Goal: Transaction & Acquisition: Book appointment/travel/reservation

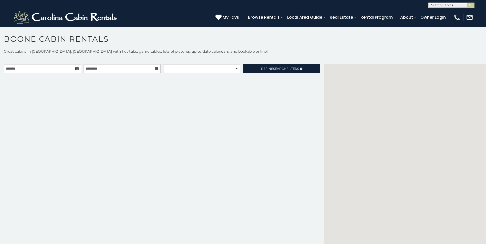
click at [77, 69] on icon at bounding box center [77, 69] width 4 height 4
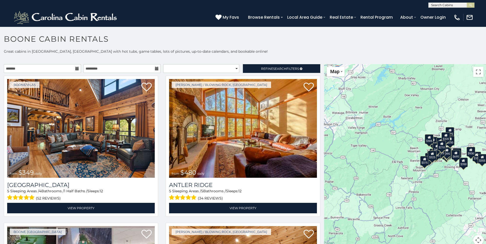
click at [77, 69] on icon at bounding box center [77, 69] width 4 height 4
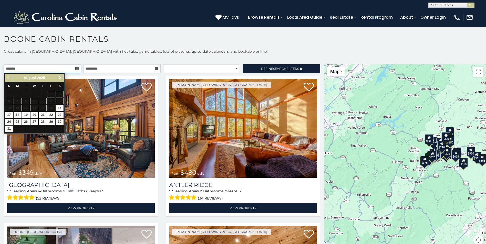
click at [73, 68] on input "text" at bounding box center [42, 68] width 77 height 9
click at [59, 79] on span "Next" at bounding box center [60, 78] width 4 height 4
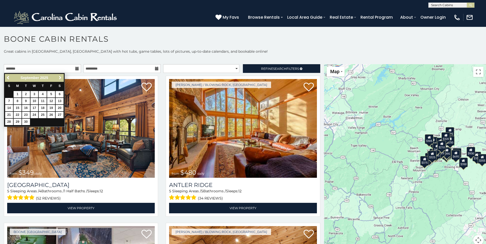
click at [59, 79] on span "Next" at bounding box center [60, 78] width 4 height 4
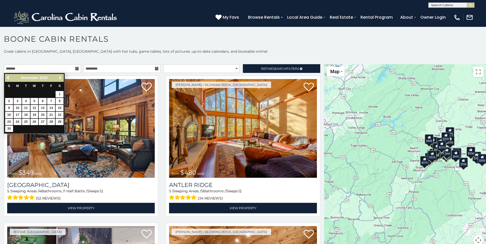
click at [59, 79] on span "Next" at bounding box center [60, 78] width 4 height 4
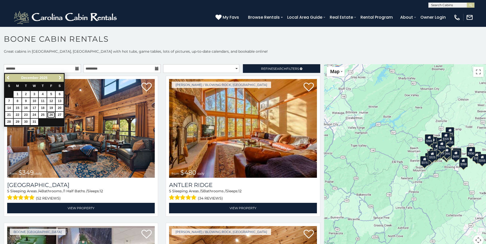
click at [51, 115] on link "26" at bounding box center [51, 115] width 8 height 6
type input "**********"
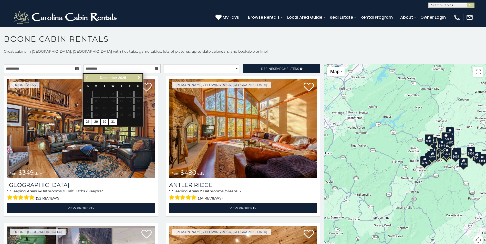
click at [141, 79] on link "Next" at bounding box center [138, 78] width 6 height 6
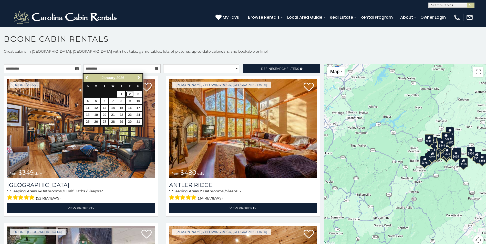
click at [129, 95] on link "2" at bounding box center [130, 94] width 8 height 6
type input "**********"
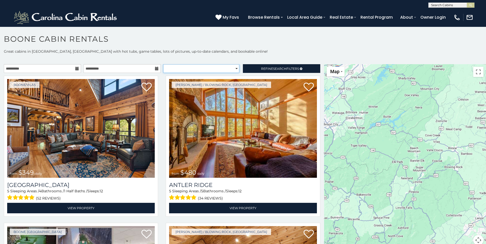
click at [234, 70] on select "**********" at bounding box center [201, 68] width 76 height 9
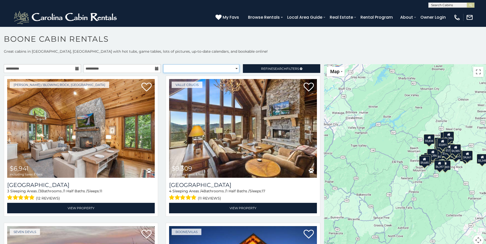
select select "*********"
click at [163, 64] on select "**********" at bounding box center [201, 68] width 76 height 9
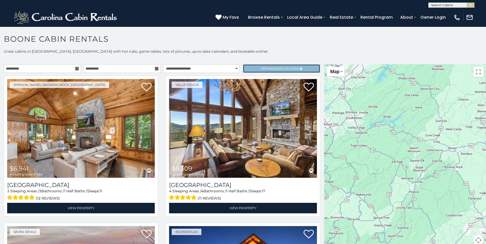
click at [277, 67] on span "Search" at bounding box center [279, 69] width 13 height 4
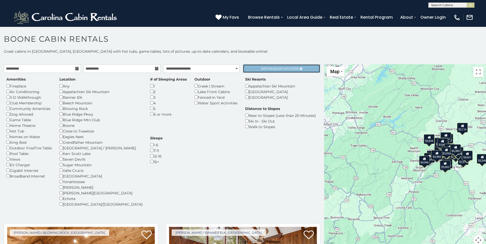
click at [284, 70] on span "Refine Search Filters" at bounding box center [280, 69] width 38 height 4
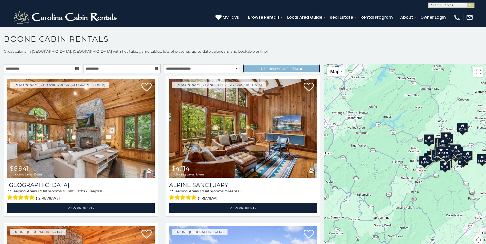
click at [256, 66] on link "Refine Search Filters" at bounding box center [281, 68] width 77 height 9
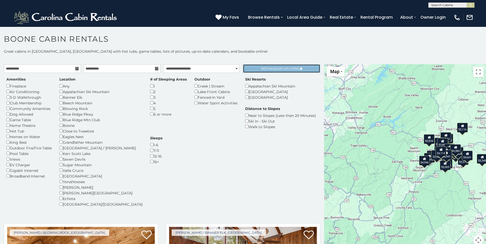
click at [256, 66] on link "Refine Search Filters" at bounding box center [281, 68] width 77 height 9
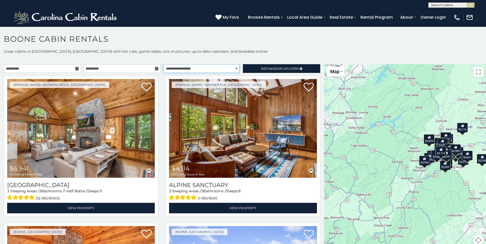
click at [181, 70] on select "**********" at bounding box center [201, 68] width 76 height 9
click at [163, 64] on select "**********" at bounding box center [201, 68] width 76 height 9
click at [260, 51] on p "Great cabins in Boone, NC with hot tubs, game tables, lots of pictures, up-to-d…" at bounding box center [243, 51] width 486 height 5
click at [280, 66] on link "Refine Search Filters" at bounding box center [281, 68] width 77 height 9
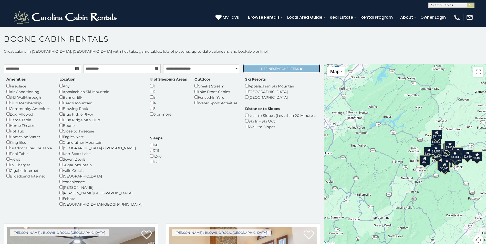
click at [282, 71] on link "Refine Search Filters" at bounding box center [281, 68] width 77 height 9
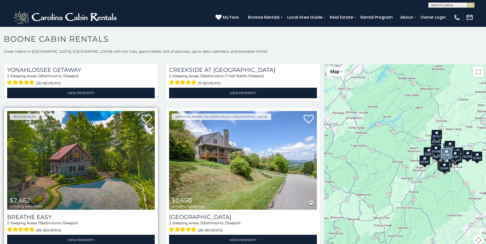
scroll to position [128, 0]
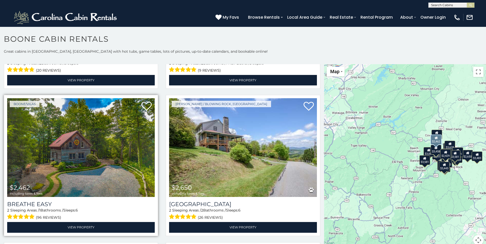
click at [125, 142] on img at bounding box center [80, 147] width 147 height 99
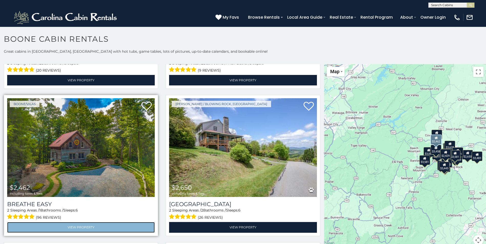
click at [65, 227] on link "View Property" at bounding box center [80, 227] width 147 height 10
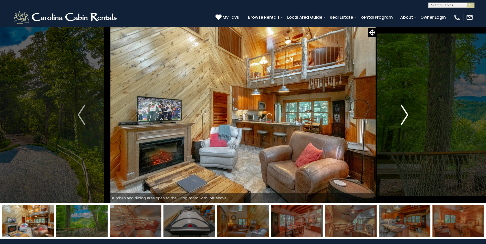
click at [405, 114] on img "Next" at bounding box center [404, 115] width 8 height 20
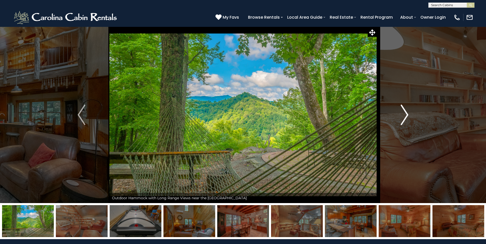
click at [405, 114] on img "Next" at bounding box center [404, 115] width 8 height 20
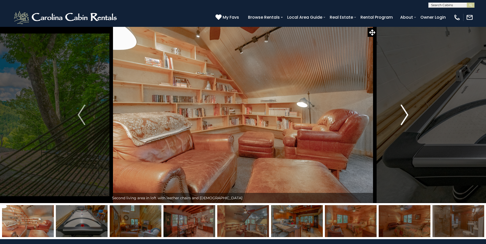
click at [405, 114] on img "Next" at bounding box center [404, 115] width 8 height 20
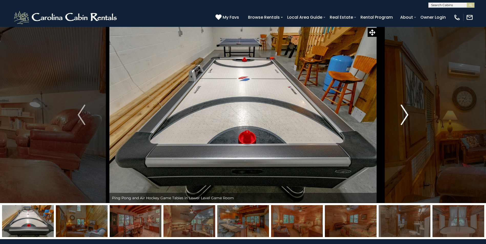
click at [405, 114] on img "Next" at bounding box center [404, 115] width 8 height 20
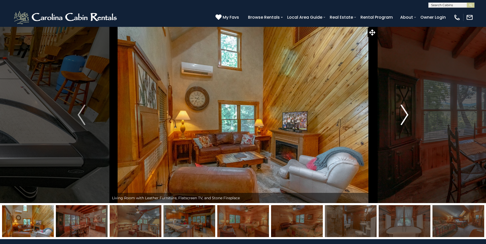
click at [404, 115] on img "Next" at bounding box center [404, 115] width 8 height 20
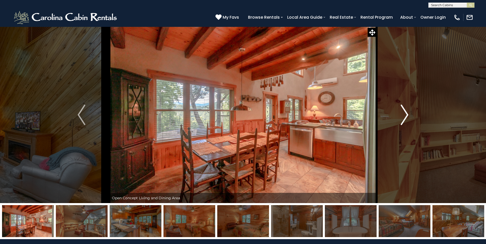
click at [404, 115] on img "Next" at bounding box center [404, 115] width 8 height 20
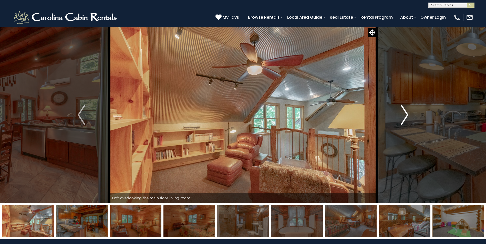
click at [404, 115] on img "Next" at bounding box center [404, 115] width 8 height 20
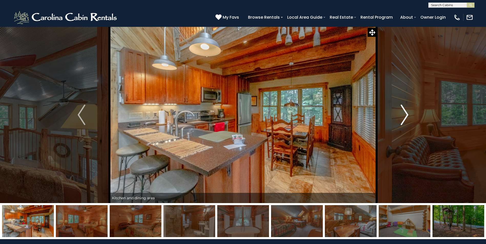
click at [404, 115] on img "Next" at bounding box center [404, 115] width 8 height 20
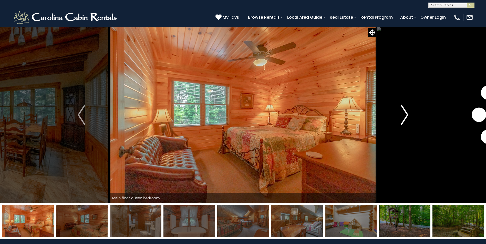
click at [404, 115] on img "Next" at bounding box center [404, 115] width 8 height 20
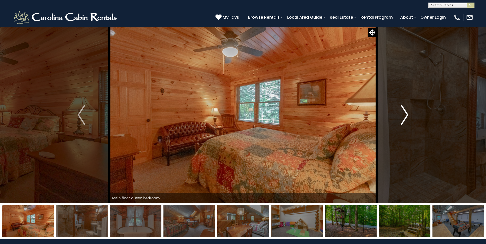
click at [404, 115] on img "Next" at bounding box center [404, 115] width 8 height 20
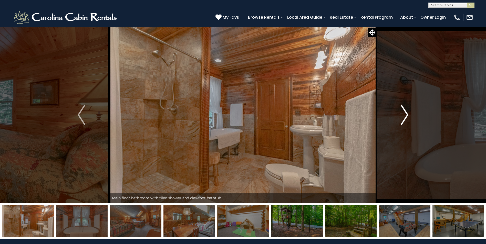
click at [404, 115] on img "Next" at bounding box center [404, 115] width 8 height 20
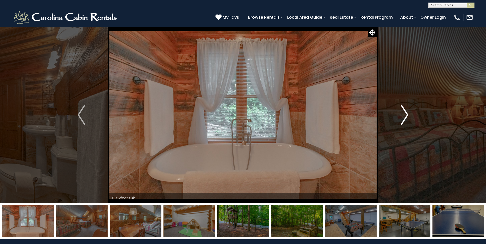
click at [404, 115] on img "Next" at bounding box center [404, 115] width 8 height 20
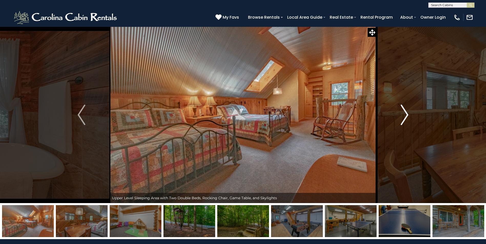
click at [404, 115] on img "Next" at bounding box center [404, 115] width 8 height 20
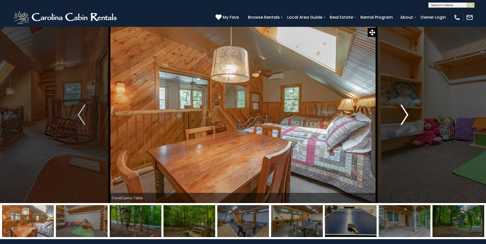
click at [404, 115] on img "Next" at bounding box center [404, 115] width 8 height 20
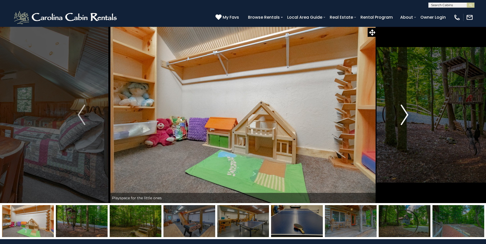
click at [404, 115] on img "Next" at bounding box center [404, 115] width 8 height 20
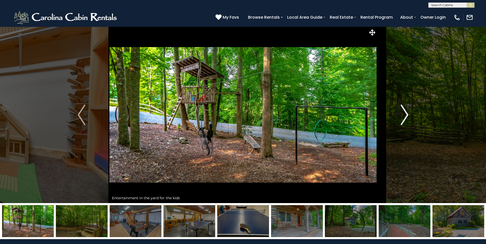
click at [404, 115] on img "Next" at bounding box center [404, 115] width 8 height 20
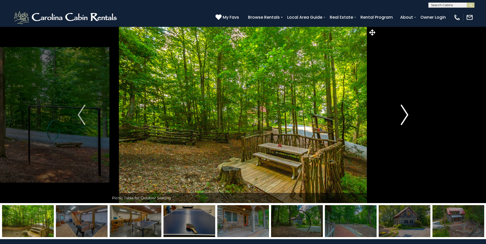
click at [404, 115] on img "Next" at bounding box center [404, 115] width 8 height 20
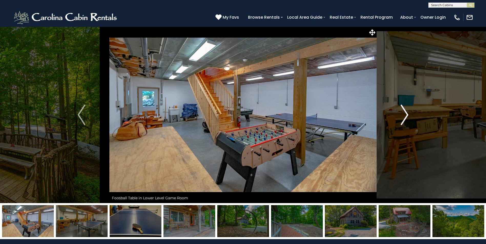
click at [404, 115] on img "Next" at bounding box center [404, 115] width 8 height 20
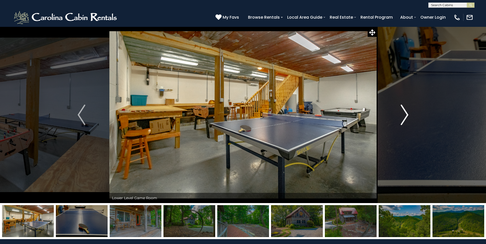
click at [404, 115] on img "Next" at bounding box center [404, 115] width 8 height 20
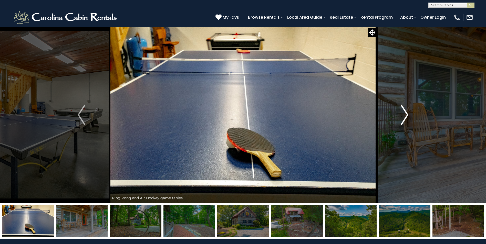
click at [404, 115] on img "Next" at bounding box center [404, 115] width 8 height 20
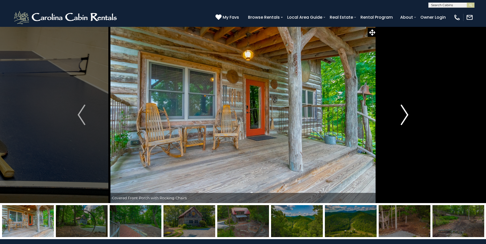
click at [404, 115] on img "Next" at bounding box center [404, 115] width 8 height 20
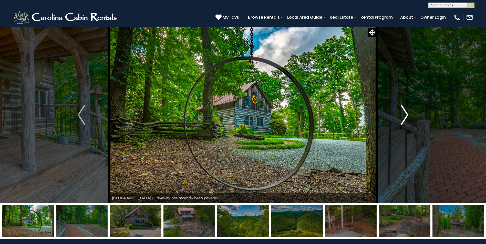
click at [404, 115] on img "Next" at bounding box center [404, 115] width 8 height 20
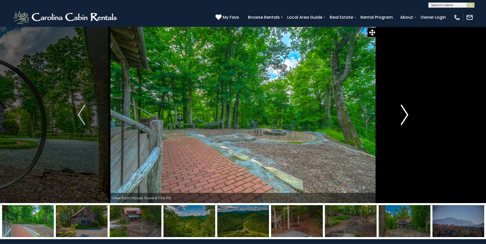
click at [404, 115] on img "Next" at bounding box center [404, 115] width 8 height 20
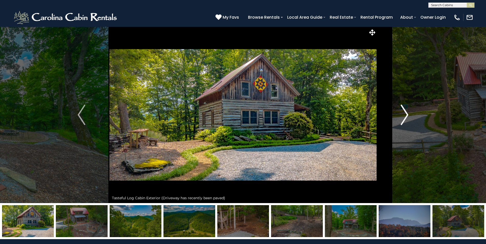
click at [404, 115] on img "Next" at bounding box center [404, 115] width 8 height 20
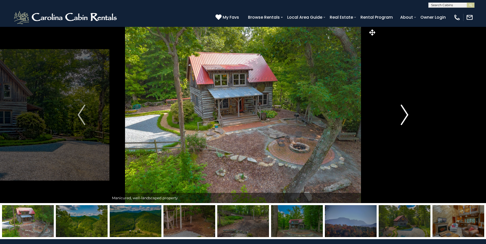
click at [404, 115] on img "Next" at bounding box center [404, 115] width 8 height 20
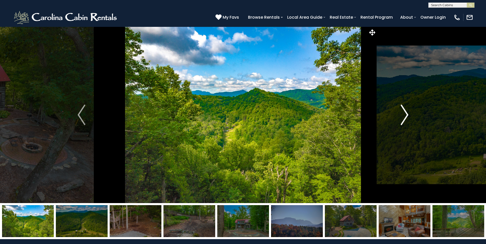
click at [404, 115] on img "Next" at bounding box center [404, 115] width 8 height 20
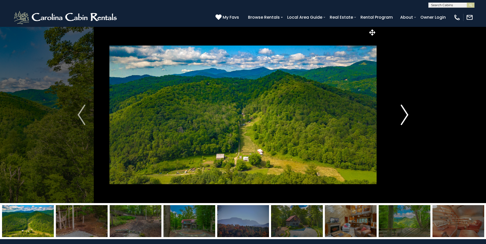
click at [404, 115] on img "Next" at bounding box center [404, 115] width 8 height 20
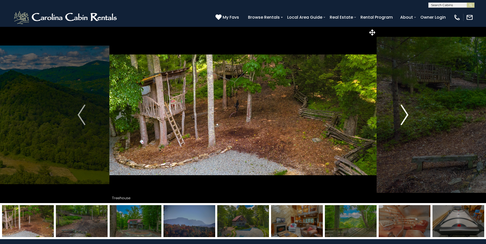
click at [404, 115] on img "Next" at bounding box center [404, 115] width 8 height 20
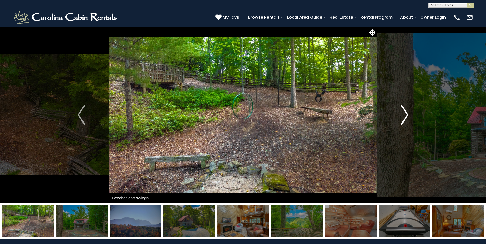
click at [404, 115] on img "Next" at bounding box center [404, 115] width 8 height 20
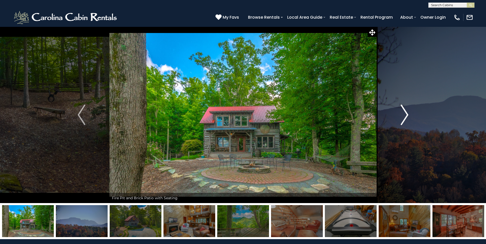
click at [404, 115] on img "Next" at bounding box center [404, 115] width 8 height 20
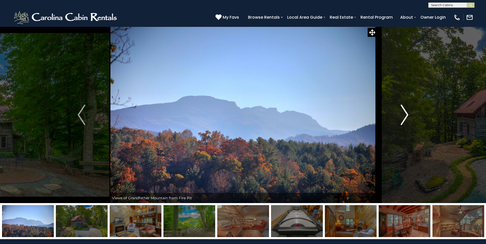
click at [404, 115] on img "Next" at bounding box center [404, 115] width 8 height 20
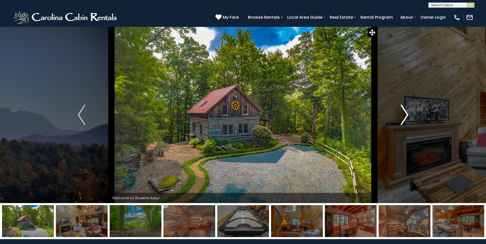
click at [404, 115] on img "Next" at bounding box center [404, 115] width 8 height 20
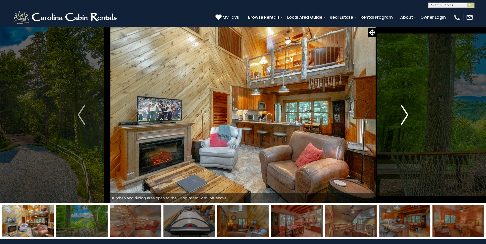
click at [404, 115] on img "Next" at bounding box center [404, 115] width 8 height 20
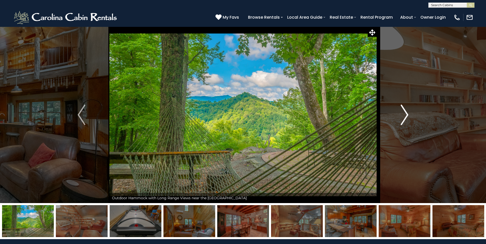
click at [404, 115] on img "Next" at bounding box center [404, 115] width 8 height 20
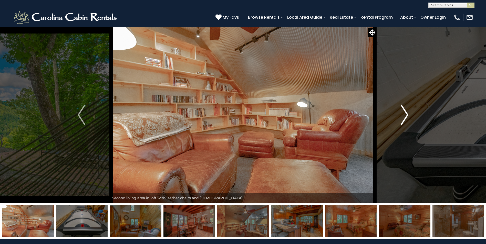
click at [404, 115] on img "Next" at bounding box center [404, 115] width 8 height 20
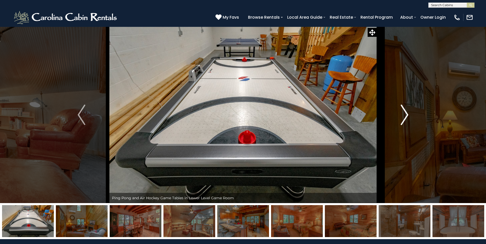
click at [404, 115] on img "Next" at bounding box center [404, 115] width 8 height 20
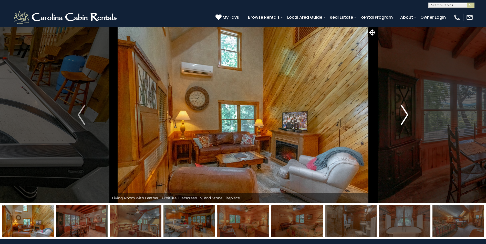
click at [404, 115] on img "Next" at bounding box center [404, 115] width 8 height 20
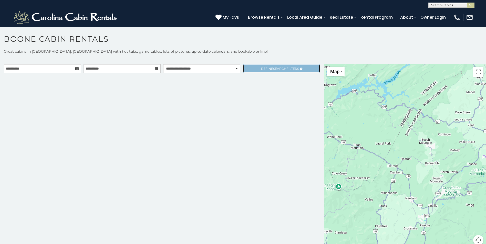
click at [253, 67] on link "Refine Search Filters" at bounding box center [281, 68] width 77 height 9
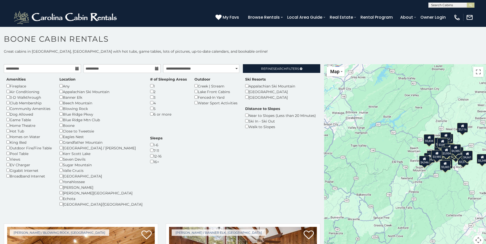
click at [146, 91] on div "# of Sleeping Areas 1 2 3 4 5 6 or more" at bounding box center [168, 97] width 44 height 40
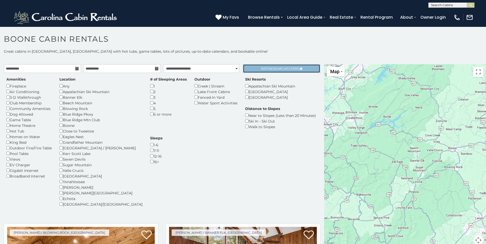
click at [283, 66] on link "Refine Search Filters" at bounding box center [281, 68] width 77 height 9
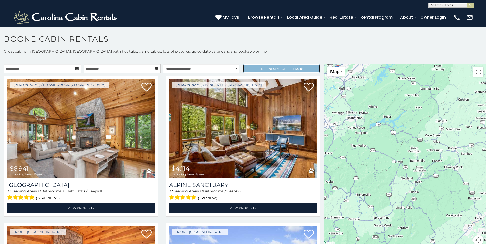
click at [279, 67] on span "Search" at bounding box center [279, 69] width 13 height 4
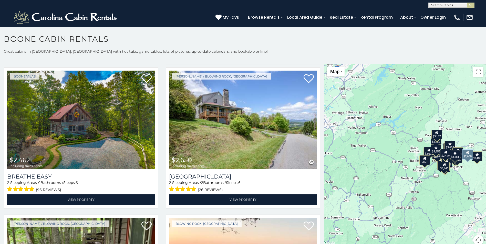
scroll to position [307, 0]
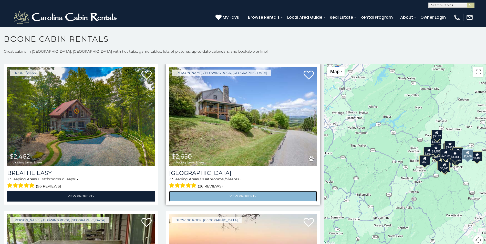
click at [251, 194] on link "View Property" at bounding box center [242, 196] width 147 height 10
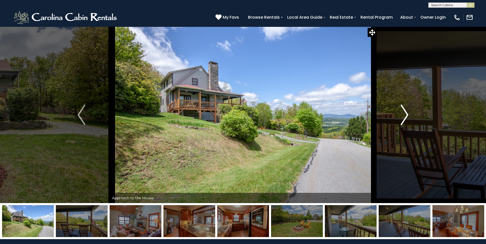
click at [403, 113] on img "Next" at bounding box center [404, 115] width 8 height 20
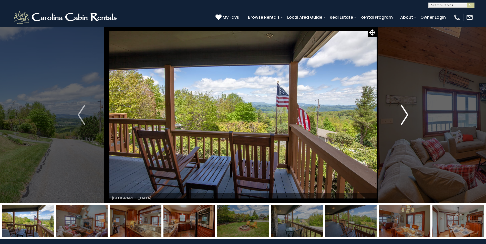
click at [403, 113] on img "Next" at bounding box center [404, 115] width 8 height 20
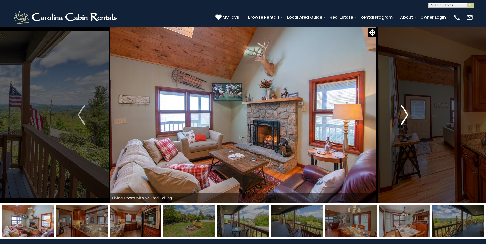
click at [403, 113] on img "Next" at bounding box center [404, 115] width 8 height 20
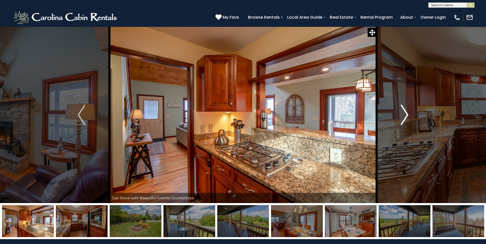
click at [403, 113] on img "Next" at bounding box center [404, 115] width 8 height 20
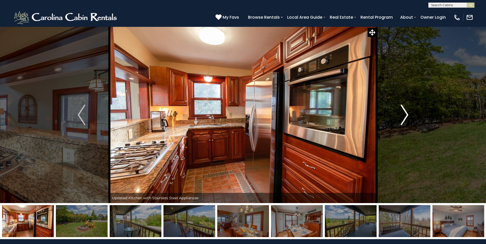
click at [403, 113] on img "Next" at bounding box center [404, 115] width 8 height 20
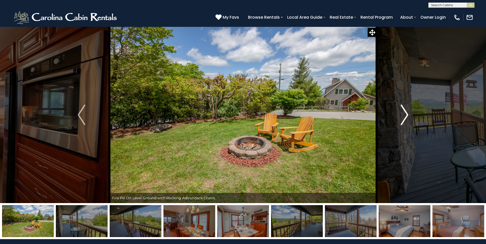
click at [403, 113] on img "Next" at bounding box center [404, 115] width 8 height 20
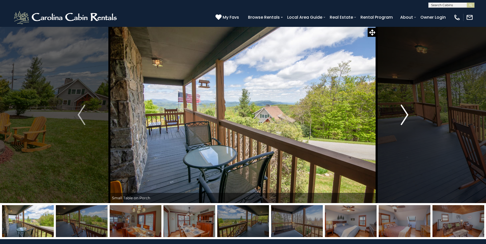
click at [403, 113] on img "Next" at bounding box center [404, 115] width 8 height 20
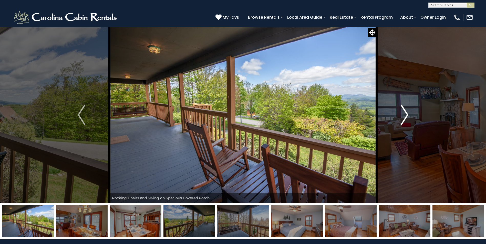
click at [403, 113] on img "Next" at bounding box center [404, 115] width 8 height 20
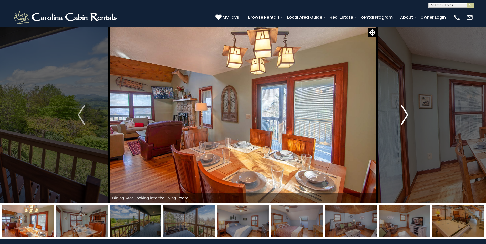
click at [403, 113] on img "Next" at bounding box center [404, 115] width 8 height 20
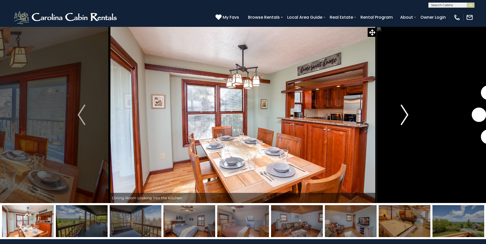
click at [403, 113] on img "Next" at bounding box center [404, 115] width 8 height 20
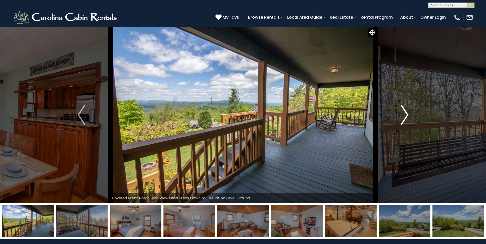
click at [403, 113] on img "Next" at bounding box center [404, 115] width 8 height 20
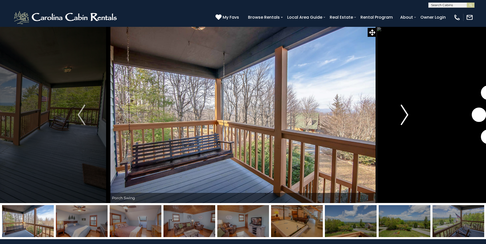
click at [403, 113] on img "Next" at bounding box center [404, 115] width 8 height 20
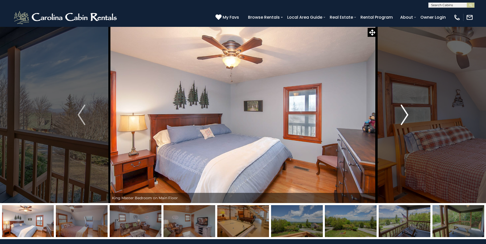
click at [403, 113] on img "Next" at bounding box center [404, 115] width 8 height 20
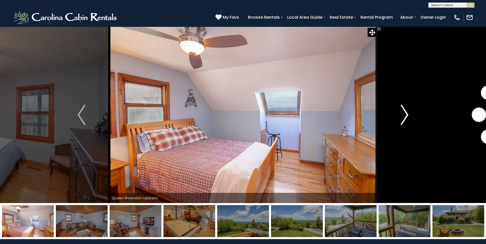
click at [403, 113] on img "Next" at bounding box center [404, 115] width 8 height 20
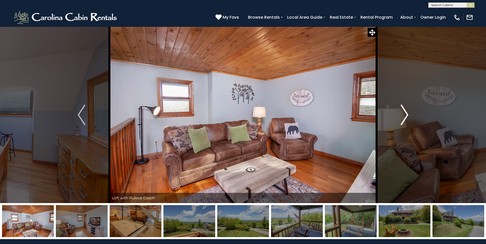
click at [403, 113] on img "Next" at bounding box center [404, 115] width 8 height 20
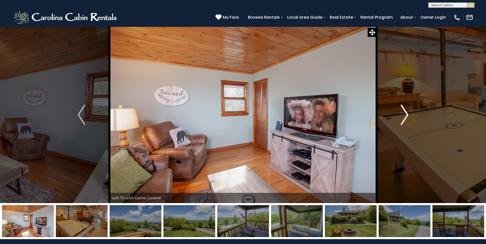
click at [403, 113] on img "Next" at bounding box center [404, 115] width 8 height 20
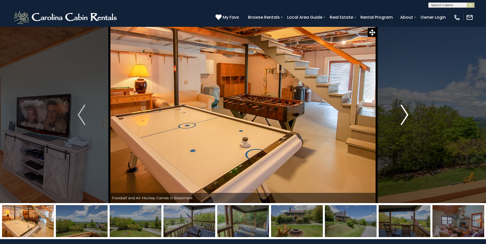
click at [403, 113] on img "Next" at bounding box center [404, 115] width 8 height 20
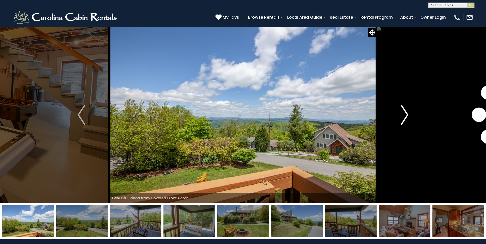
click at [403, 113] on img "Next" at bounding box center [404, 115] width 8 height 20
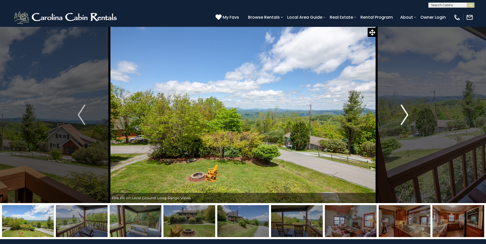
click at [403, 113] on img "Next" at bounding box center [404, 115] width 8 height 20
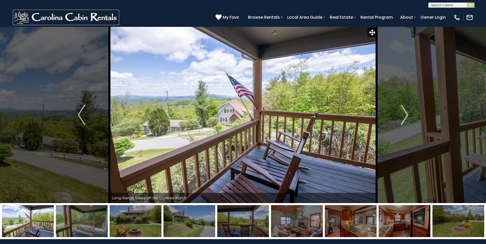
click at [99, 14] on img at bounding box center [66, 17] width 106 height 15
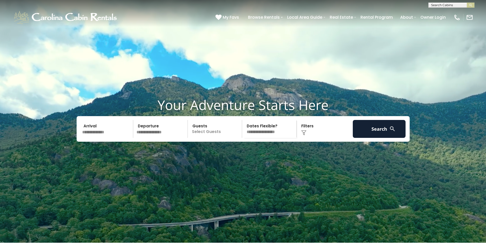
click at [99, 138] on input "text" at bounding box center [106, 129] width 53 height 18
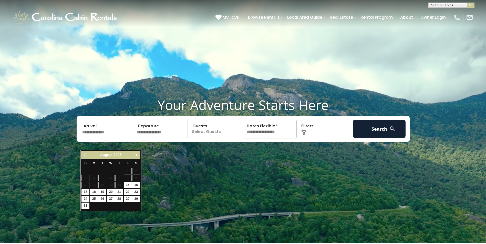
click at [135, 157] on span "Next" at bounding box center [136, 155] width 4 height 4
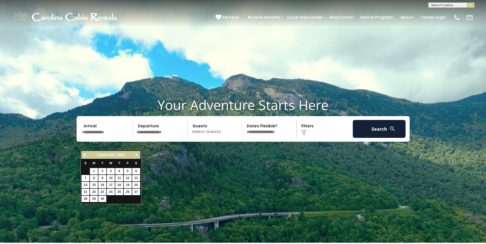
click at [135, 157] on span "Next" at bounding box center [136, 155] width 4 height 4
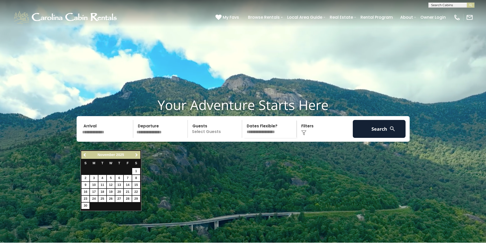
click at [135, 157] on span "Next" at bounding box center [136, 155] width 4 height 4
click at [127, 191] on link "26" at bounding box center [128, 192] width 8 height 6
type input "********"
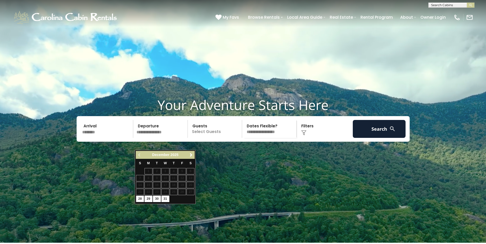
click at [154, 138] on input "text" at bounding box center [161, 129] width 53 height 18
click at [189, 155] on span "Next" at bounding box center [191, 155] width 4 height 4
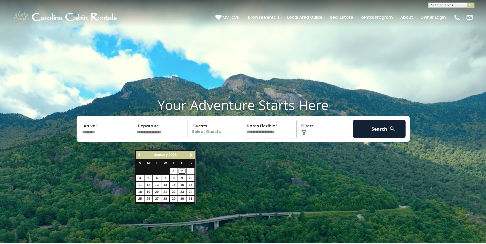
click at [183, 172] on link "2" at bounding box center [182, 171] width 8 height 6
type input "******"
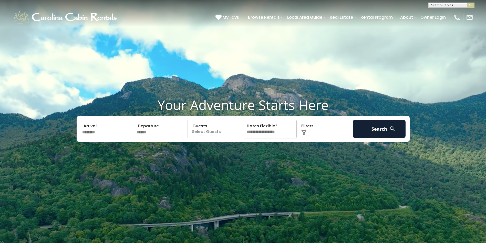
click at [216, 138] on p "Select Guests" at bounding box center [215, 129] width 53 height 18
click at [240, 152] on span "+" at bounding box center [240, 149] width 2 height 5
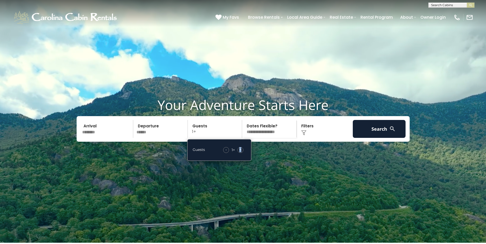
click at [240, 152] on span "+" at bounding box center [240, 149] width 2 height 5
click at [382, 138] on button "Search" at bounding box center [378, 129] width 53 height 18
click at [307, 138] on div "Click to Choose" at bounding box center [324, 129] width 53 height 18
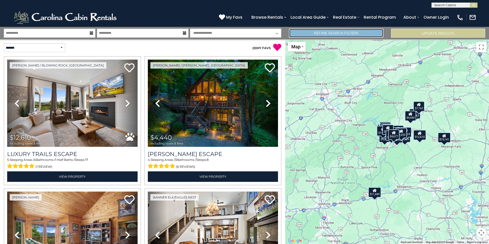
click at [313, 34] on link "Refine Search Filters" at bounding box center [336, 33] width 94 height 9
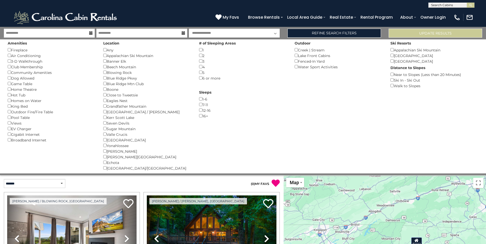
click at [201, 58] on div "2 ()" at bounding box center [243, 56] width 88 height 6
click at [417, 36] on button "Please Update Results" at bounding box center [434, 33] width 93 height 9
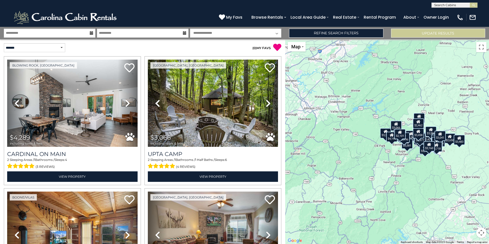
click at [239, 35] on select "**********" at bounding box center [236, 33] width 92 height 9
click at [61, 46] on select "**********" at bounding box center [34, 47] width 61 height 9
select select "*********"
click at [4, 43] on select "**********" at bounding box center [34, 47] width 61 height 9
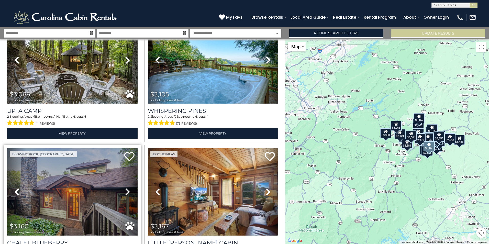
scroll to position [1050, 0]
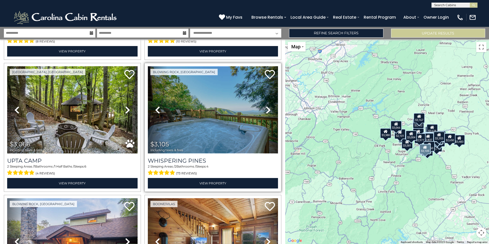
click at [205, 106] on img at bounding box center [213, 109] width 131 height 87
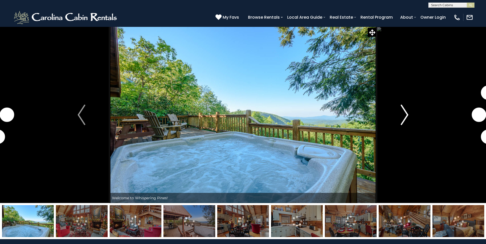
click at [400, 117] on img "Next" at bounding box center [404, 115] width 8 height 20
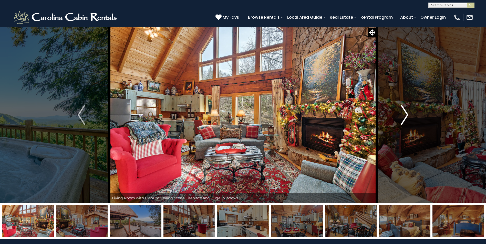
click at [403, 117] on img "Next" at bounding box center [404, 115] width 8 height 20
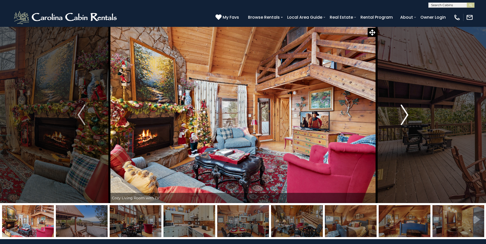
click at [403, 117] on img "Next" at bounding box center [404, 115] width 8 height 20
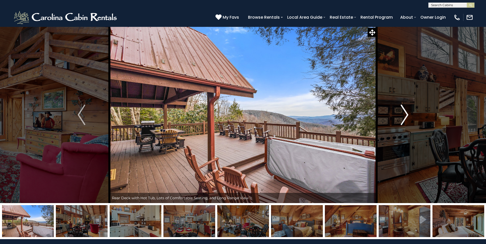
click at [403, 117] on img "Next" at bounding box center [404, 115] width 8 height 20
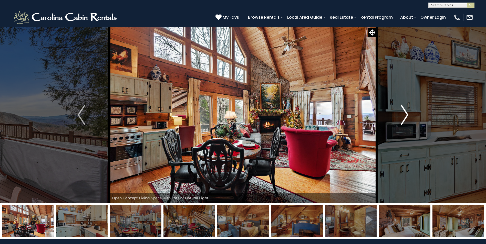
click at [403, 117] on img "Next" at bounding box center [404, 115] width 8 height 20
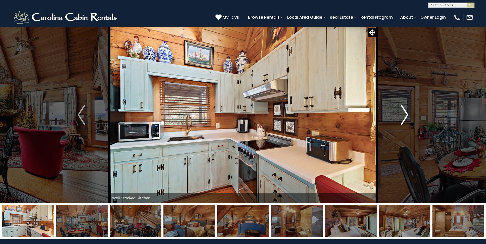
click at [403, 117] on img "Next" at bounding box center [404, 115] width 8 height 20
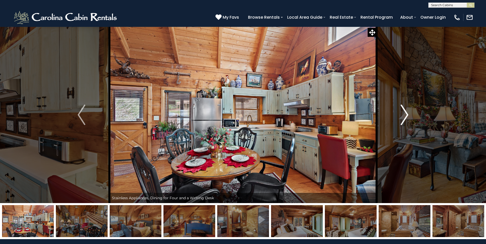
click at [403, 117] on img "Next" at bounding box center [404, 115] width 8 height 20
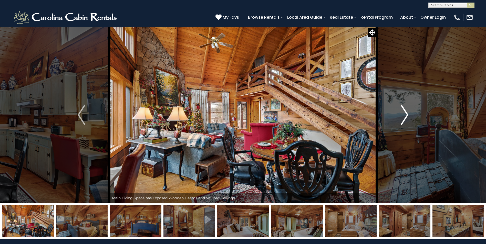
click at [403, 117] on img "Next" at bounding box center [404, 115] width 8 height 20
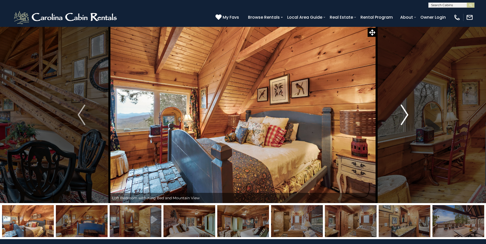
click at [403, 117] on img "Next" at bounding box center [404, 115] width 8 height 20
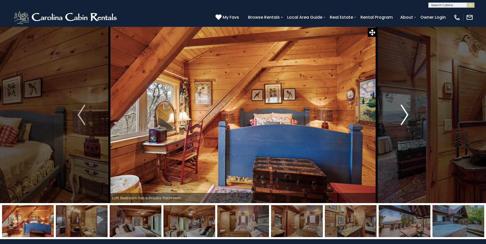
click at [403, 117] on img "Next" at bounding box center [404, 115] width 8 height 20
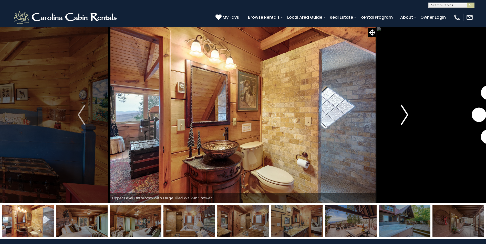
click at [403, 117] on img "Next" at bounding box center [404, 115] width 8 height 20
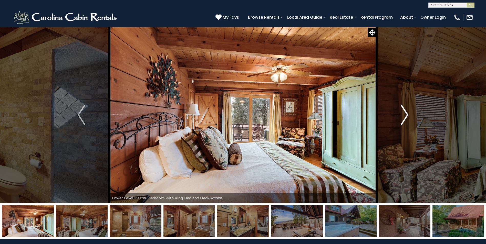
click at [403, 117] on img "Next" at bounding box center [404, 115] width 8 height 20
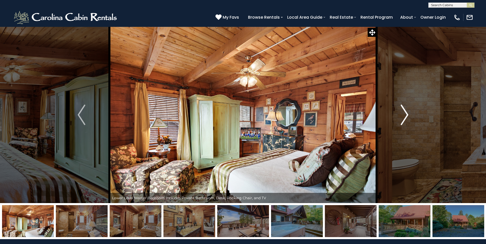
click at [403, 117] on img "Next" at bounding box center [404, 115] width 8 height 20
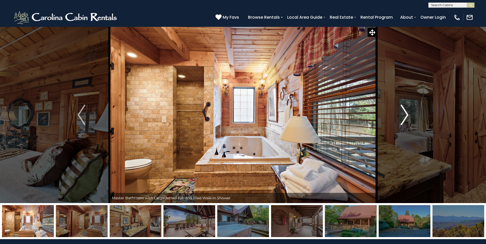
click at [403, 117] on img "Next" at bounding box center [404, 115] width 8 height 20
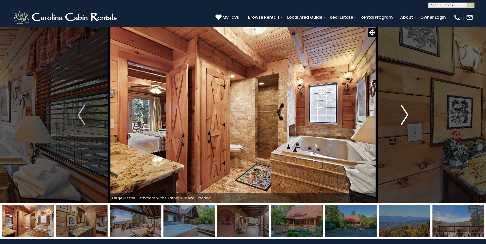
click at [403, 117] on img "Next" at bounding box center [404, 115] width 8 height 20
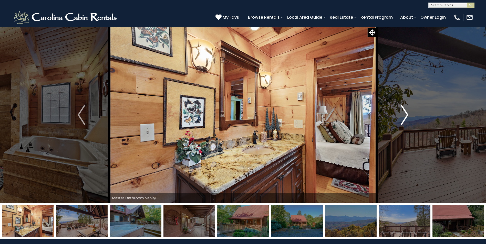
click at [403, 117] on img "Next" at bounding box center [404, 115] width 8 height 20
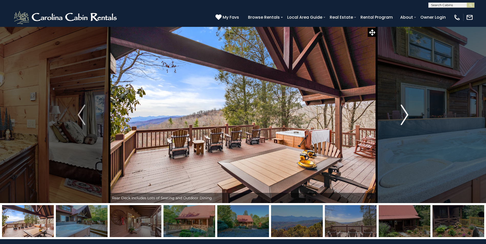
click at [403, 117] on img "Next" at bounding box center [404, 115] width 8 height 20
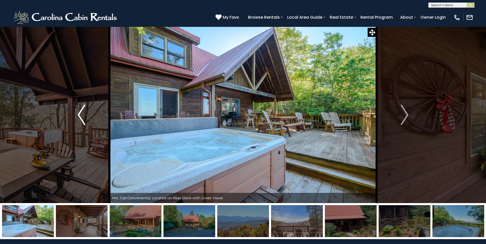
click at [85, 117] on button "Previous" at bounding box center [82, 115] width 56 height 177
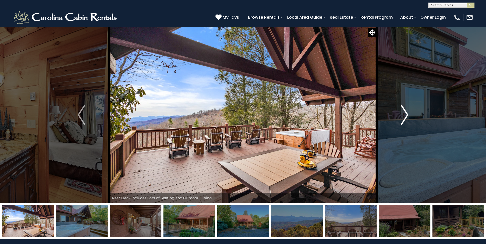
click at [403, 119] on img "Next" at bounding box center [404, 115] width 8 height 20
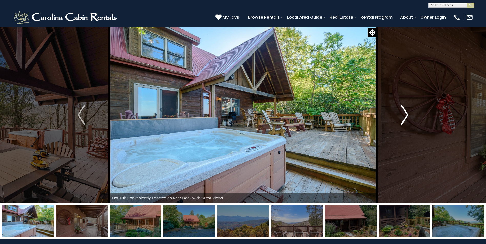
click at [403, 119] on img "Next" at bounding box center [404, 115] width 8 height 20
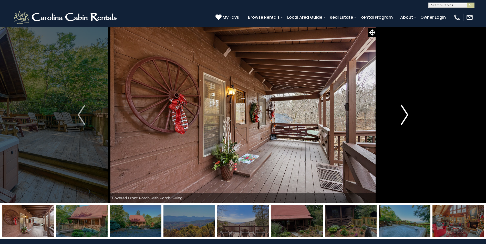
click at [403, 119] on img "Next" at bounding box center [404, 115] width 8 height 20
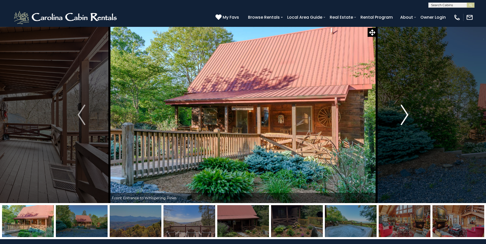
click at [403, 119] on img "Next" at bounding box center [404, 115] width 8 height 20
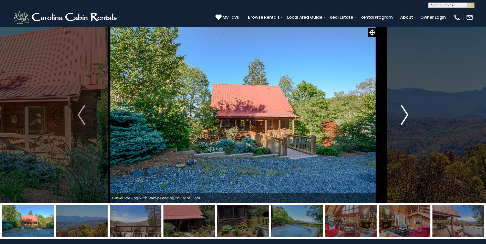
click at [403, 119] on img "Next" at bounding box center [404, 115] width 8 height 20
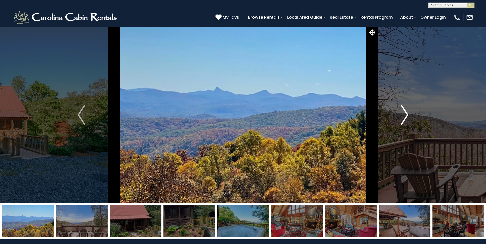
click at [403, 119] on img "Next" at bounding box center [404, 115] width 8 height 20
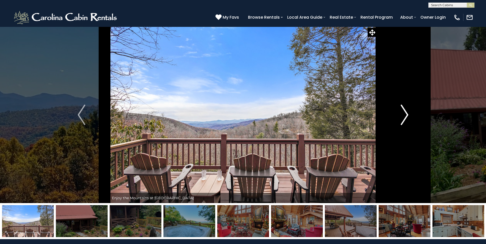
click at [403, 119] on img "Next" at bounding box center [404, 115] width 8 height 20
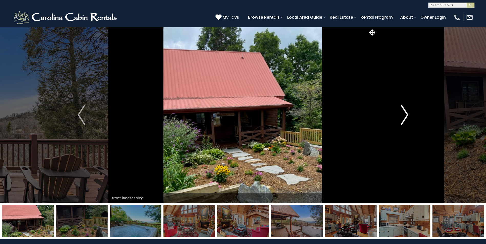
click at [403, 119] on img "Next" at bounding box center [404, 115] width 8 height 20
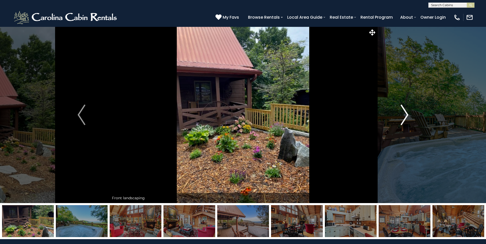
click at [403, 119] on img "Next" at bounding box center [404, 115] width 8 height 20
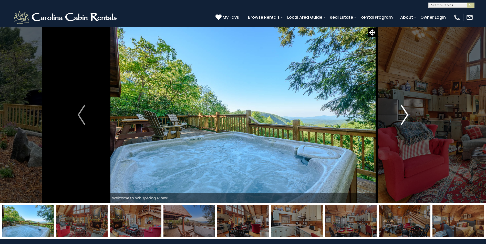
click at [403, 119] on img "Next" at bounding box center [404, 115] width 8 height 20
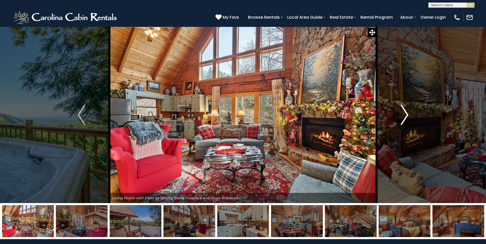
click at [403, 119] on img "Next" at bounding box center [404, 115] width 8 height 20
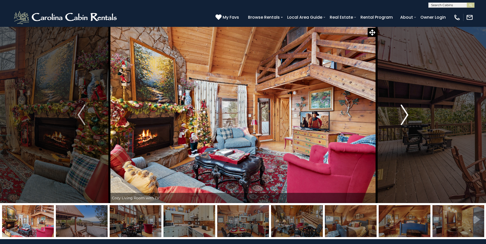
click at [403, 119] on img "Next" at bounding box center [404, 115] width 8 height 20
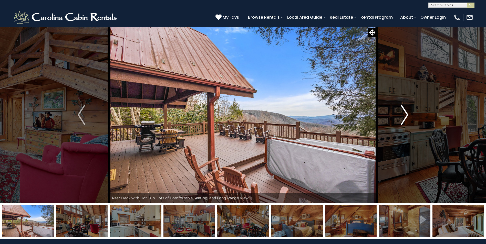
click at [403, 119] on img "Next" at bounding box center [404, 115] width 8 height 20
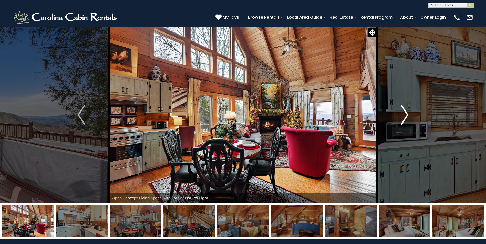
click at [403, 119] on img "Next" at bounding box center [404, 115] width 8 height 20
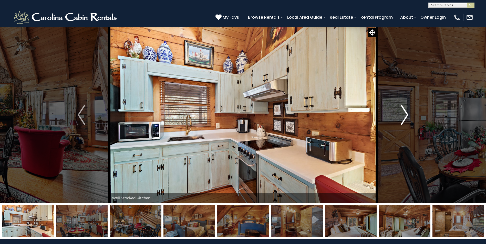
click at [403, 119] on img "Next" at bounding box center [404, 115] width 8 height 20
